Goal: Information Seeking & Learning: Find specific fact

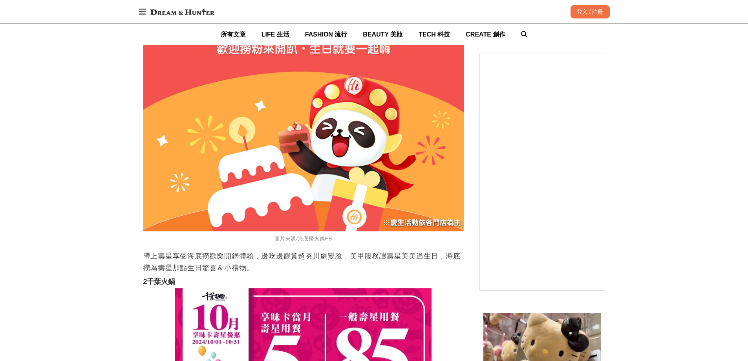
scroll to position [1218, 0]
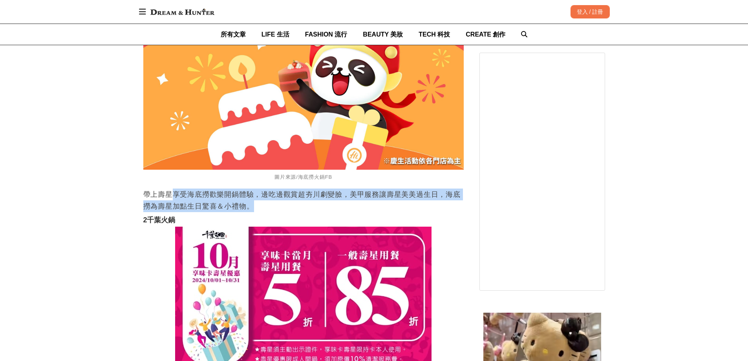
drag, startPoint x: 171, startPoint y: 193, endPoint x: 376, endPoint y: 203, distance: 205.7
click at [442, 203] on p "帶上壽星享受海底撈歡樂開鍋體驗，邊吃邊觀賞超夯川劇變臉，美甲服務讓壽星美美過生日，海底撈為壽星加點生日驚喜＆小禮物。" at bounding box center [303, 201] width 321 height 24
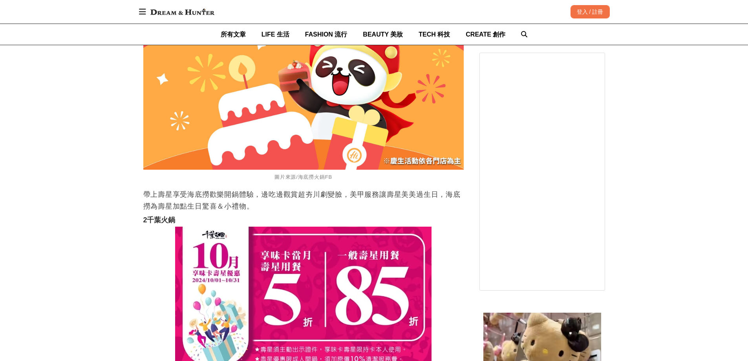
click at [336, 219] on h3 "2千葉火鍋" at bounding box center [303, 220] width 321 height 9
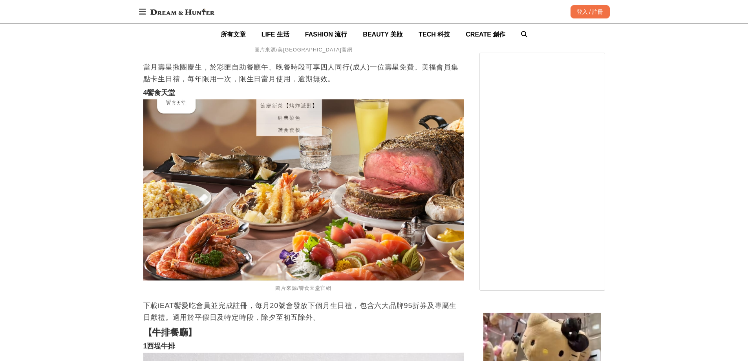
scroll to position [4911, 0]
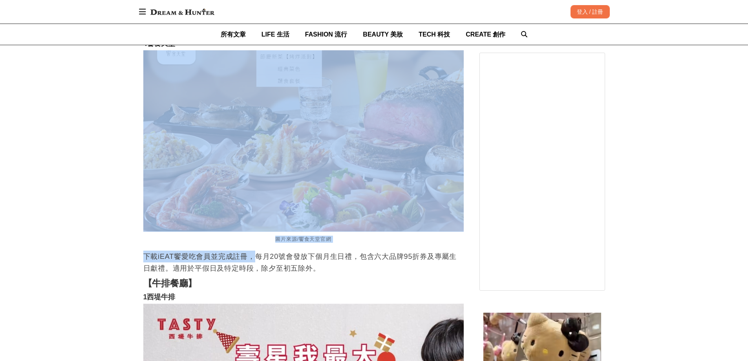
drag, startPoint x: 256, startPoint y: 252, endPoint x: 362, endPoint y: 167, distance: 135.8
click at [362, 167] on div "慶生除了要準備蛋糕，預訂餐廳不可少！10月壽星不論想吃火鍋、燒烤甚至吃到飽，生日優惠贈送通通有，各家推出的壽星優惠活動一次看！ 【火鍋餐廳】 1海底撈火鍋 圖…" at bounding box center [303, 224] width 321 height 8242
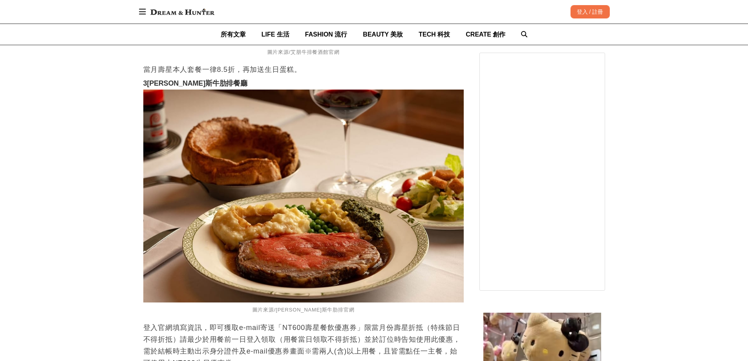
scroll to position [5658, 0]
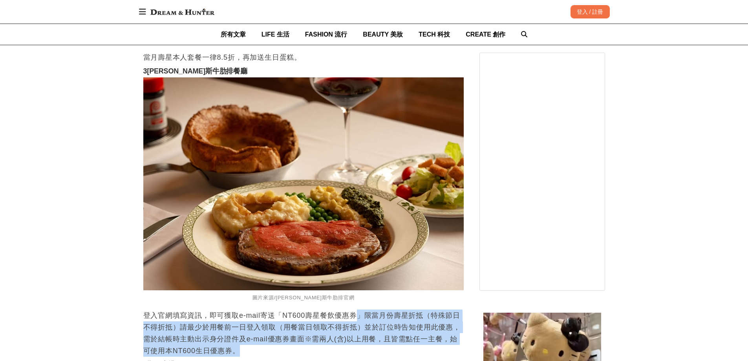
drag, startPoint x: 358, startPoint y: 311, endPoint x: 459, endPoint y: 350, distance: 107.8
click at [459, 350] on p "登入官網填寫資訊，即可獲取e-mail寄送「NT600壽星餐飲優惠券」限當月份壽星折抵（特殊節日不得折抵）請最少於用餐前一日登入領取（用餐當日領取不得折抵）並…" at bounding box center [303, 333] width 321 height 47
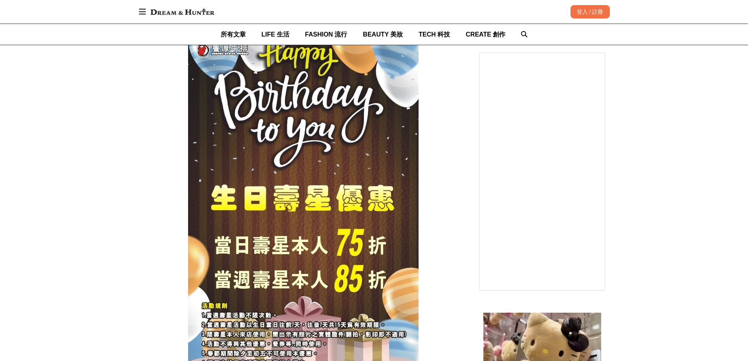
scroll to position [6090, 0]
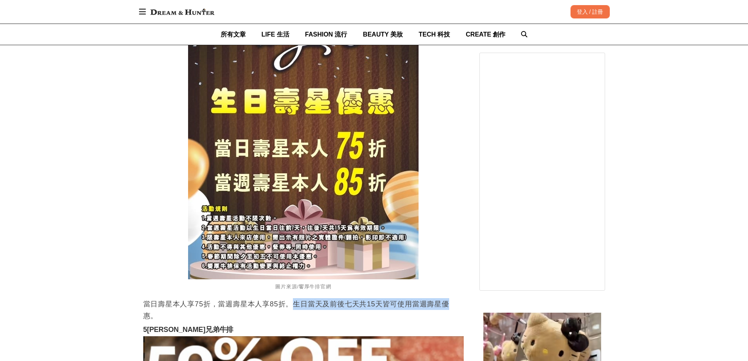
drag, startPoint x: 292, startPoint y: 298, endPoint x: 448, endPoint y: 306, distance: 156.2
click at [448, 306] on p "當日壽星本人享75折，當週壽星本人享85折。生日當天及前後七天共15天皆可使用當週壽星優惠。" at bounding box center [303, 310] width 321 height 24
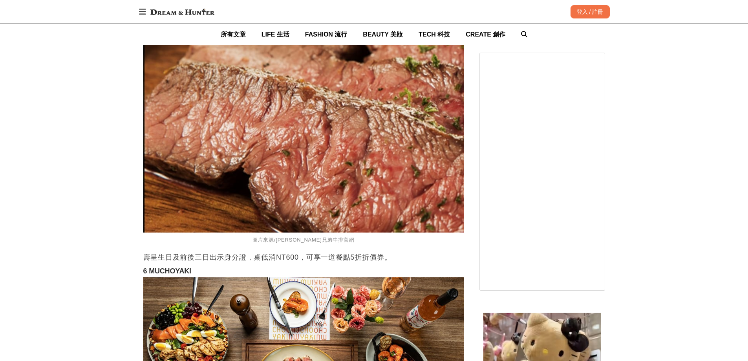
scroll to position [6483, 0]
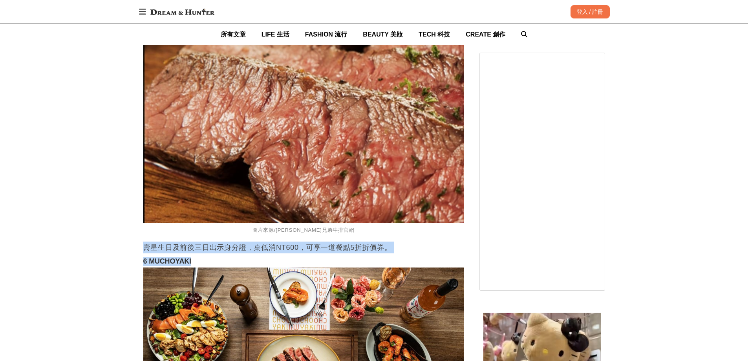
drag, startPoint x: 145, startPoint y: 244, endPoint x: 389, endPoint y: 251, distance: 244.5
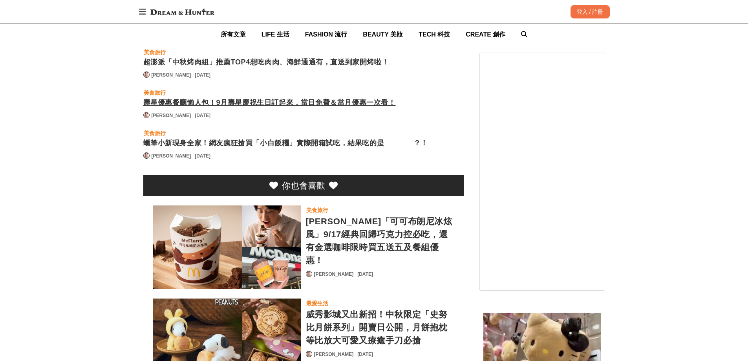
scroll to position [9626, 0]
